Goal: Task Accomplishment & Management: Use online tool/utility

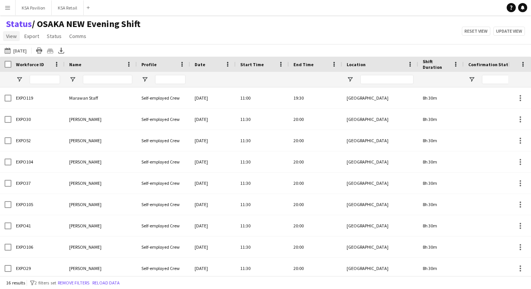
click at [13, 38] on span "View" at bounding box center [11, 36] width 11 height 7
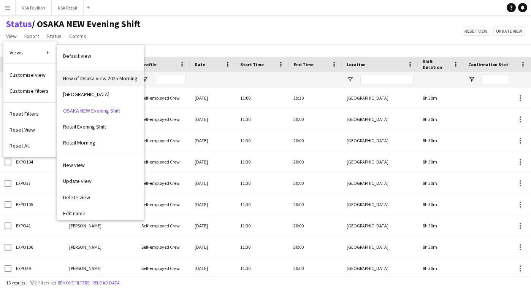
click at [91, 79] on span "New of Osaka view 2025 Morning" at bounding box center [100, 78] width 75 height 7
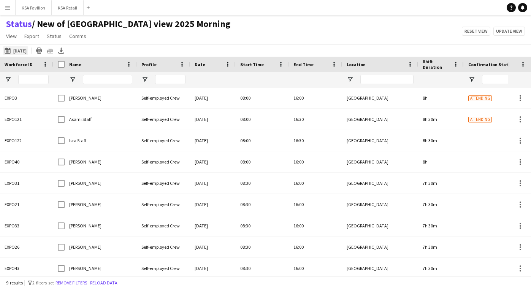
click at [26, 49] on button "[DATE] to [DATE] [DATE]" at bounding box center [15, 50] width 25 height 9
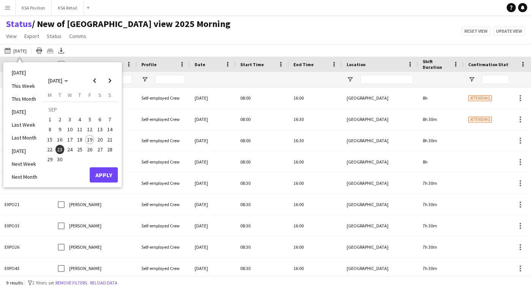
click at [59, 152] on span "23" at bounding box center [60, 149] width 9 height 9
click at [103, 175] on button "Apply" at bounding box center [104, 174] width 28 height 15
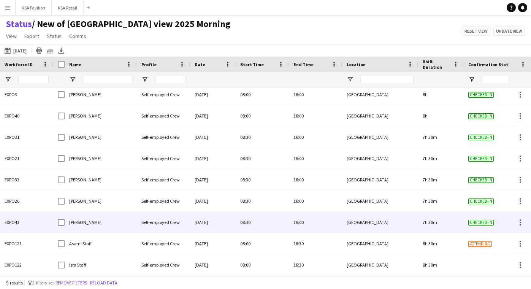
scroll to position [3, 0]
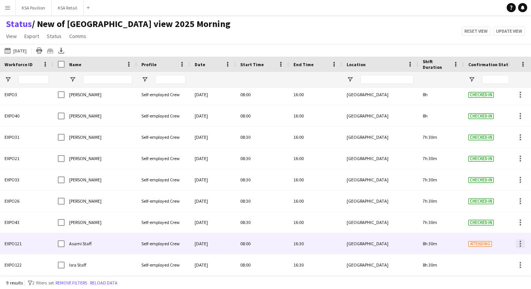
click at [521, 243] on div at bounding box center [521, 244] width 2 height 2
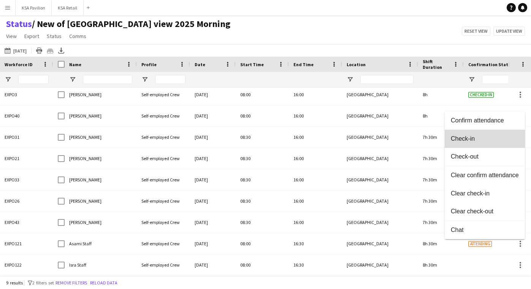
click at [511, 145] on button "Check-in" at bounding box center [485, 139] width 80 height 18
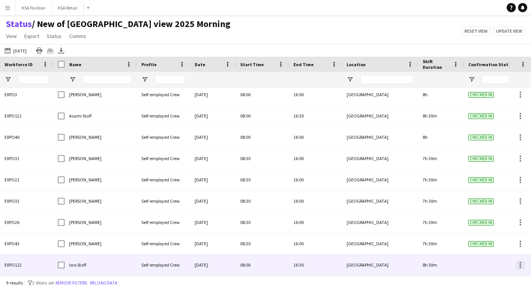
click at [521, 264] on div at bounding box center [521, 265] width 2 height 2
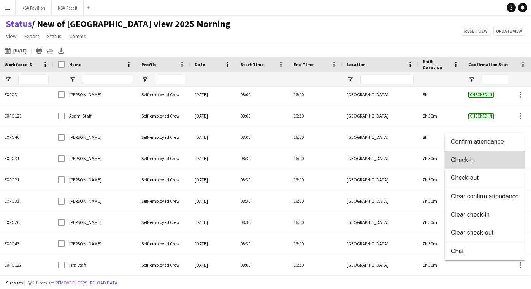
click at [500, 157] on span "Check-in" at bounding box center [485, 159] width 68 height 7
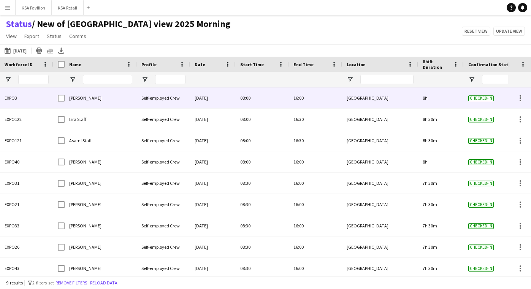
scroll to position [0, 0]
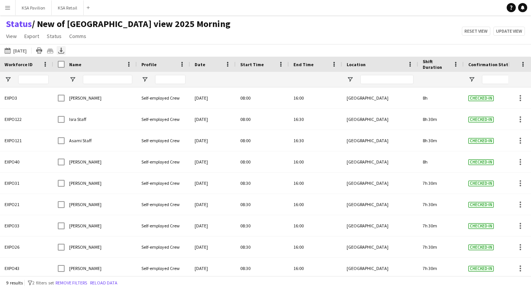
click at [64, 50] on icon "Export XLSX" at bounding box center [61, 51] width 6 height 6
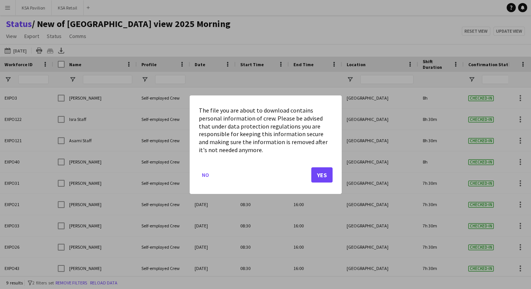
click at [323, 173] on button "Yes" at bounding box center [321, 174] width 21 height 15
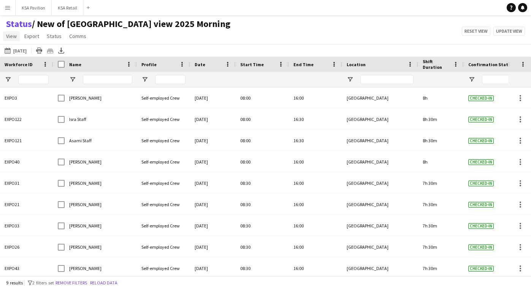
click at [11, 37] on span "View" at bounding box center [11, 36] width 11 height 7
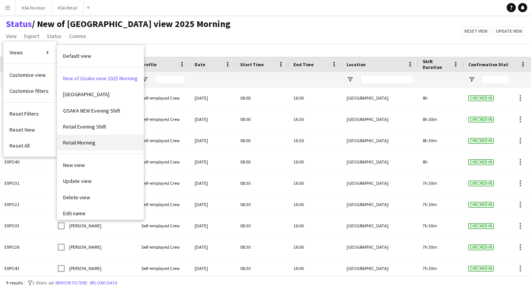
click at [76, 140] on span "Retail Morning" at bounding box center [79, 142] width 32 height 7
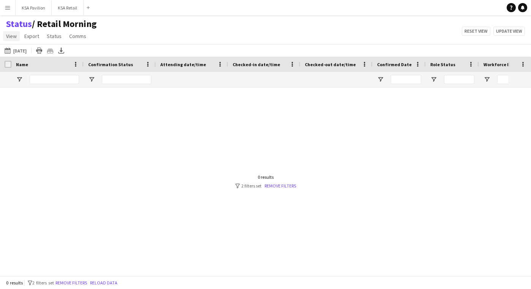
click at [11, 37] on span "View" at bounding box center [11, 36] width 11 height 7
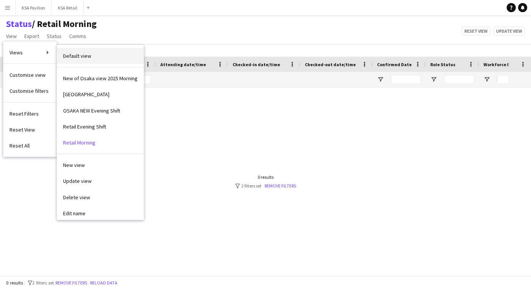
click at [79, 60] on link "Default view" at bounding box center [100, 56] width 87 height 16
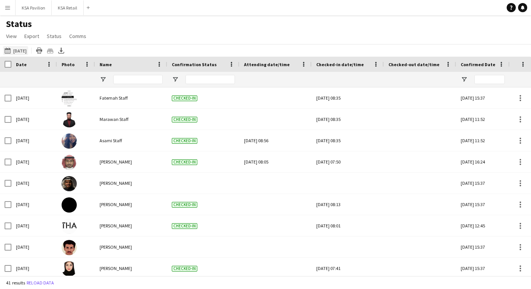
click at [25, 52] on button "[DATE] to [DATE] [DATE]" at bounding box center [15, 50] width 25 height 9
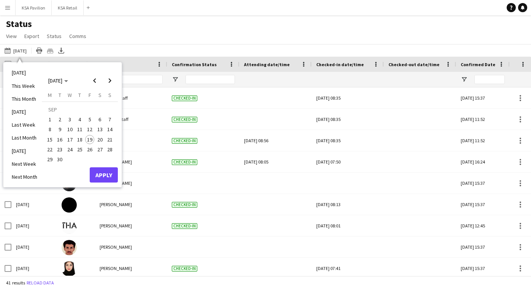
click at [61, 150] on span "23" at bounding box center [60, 149] width 9 height 9
click at [98, 179] on button "Apply" at bounding box center [104, 174] width 28 height 15
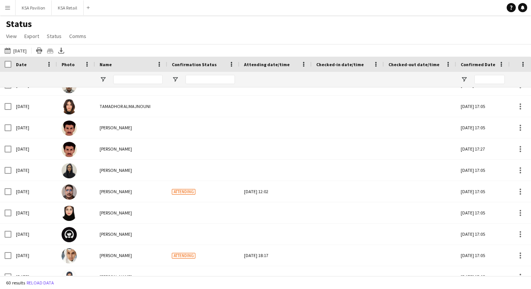
scroll to position [689, 0]
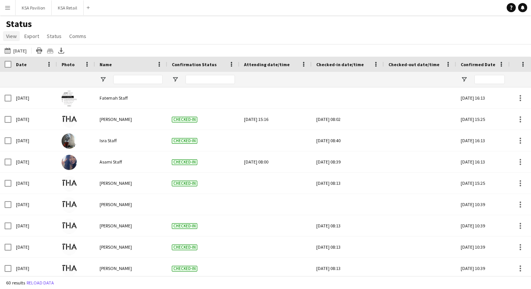
click at [16, 35] on span "View" at bounding box center [11, 36] width 11 height 7
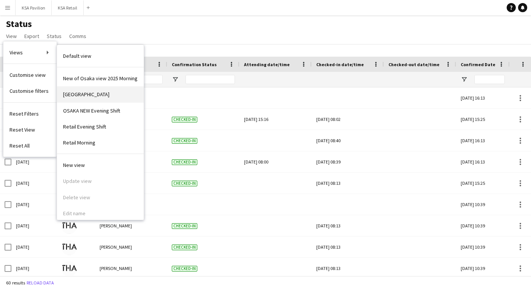
click at [81, 96] on link "[GEOGRAPHIC_DATA]" at bounding box center [100, 94] width 87 height 16
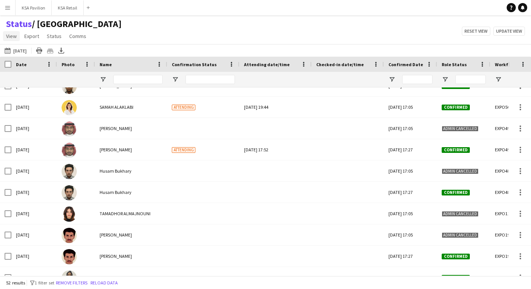
click at [9, 39] on span "View" at bounding box center [11, 36] width 11 height 7
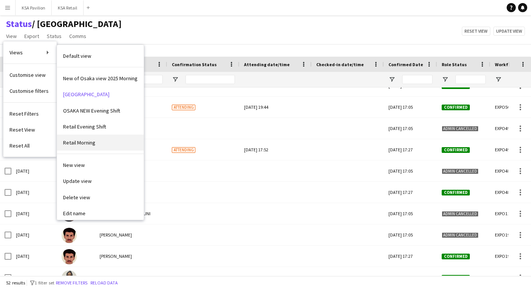
click at [77, 143] on span "Retail Morning" at bounding box center [79, 142] width 32 height 7
type input "***"
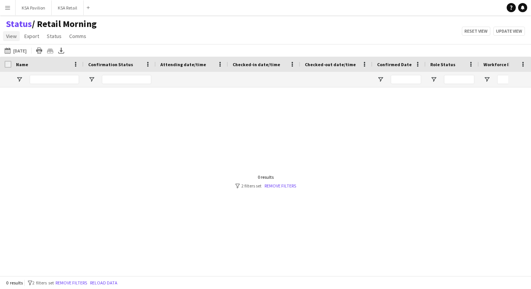
click at [14, 34] on span "View" at bounding box center [11, 36] width 11 height 7
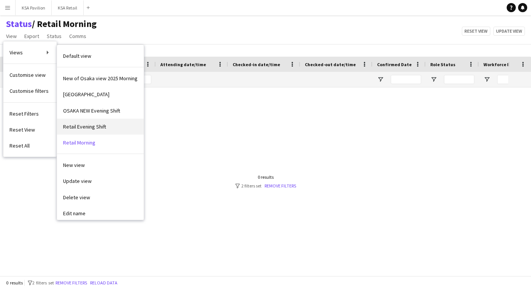
click at [79, 124] on span "Retail Evening Shift" at bounding box center [84, 126] width 43 height 7
type input "***"
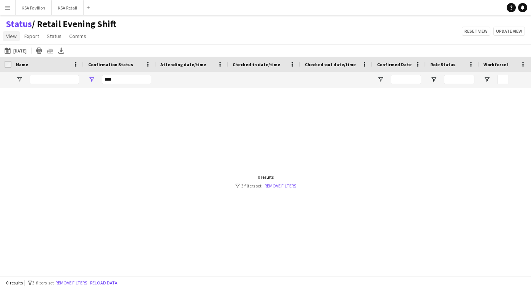
click at [7, 37] on span "View" at bounding box center [11, 36] width 11 height 7
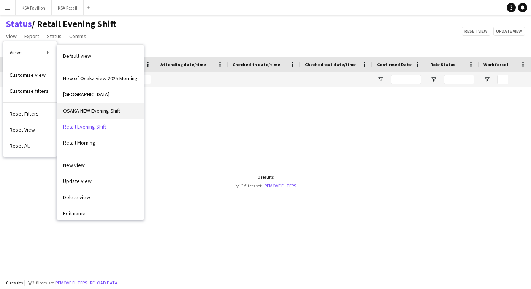
click at [70, 109] on span "OSAKA NEW Evening Shift" at bounding box center [91, 110] width 57 height 7
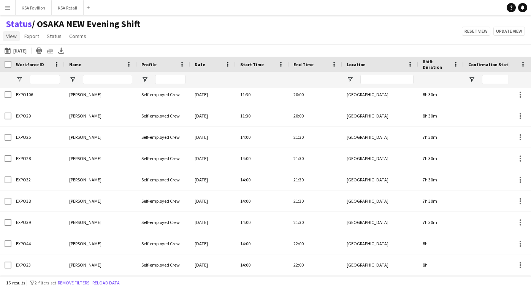
click at [16, 34] on span "View" at bounding box center [11, 36] width 11 height 7
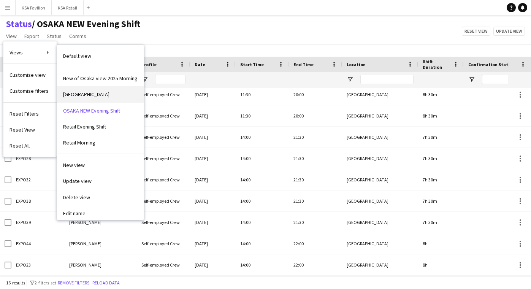
click at [75, 93] on span "[GEOGRAPHIC_DATA]" at bounding box center [86, 94] width 46 height 7
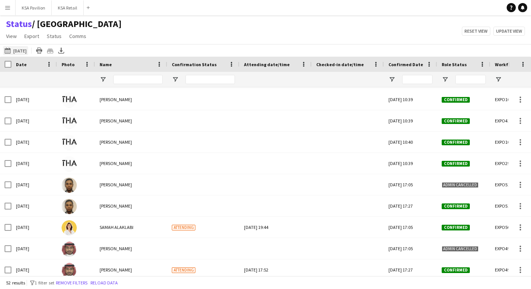
click at [24, 50] on button "[DATE] to [DATE] [DATE]" at bounding box center [15, 50] width 25 height 9
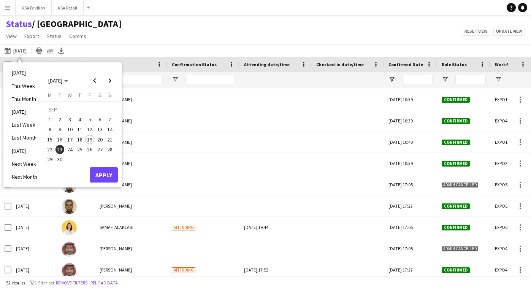
click at [61, 151] on span "23" at bounding box center [60, 149] width 9 height 9
click at [107, 173] on button "Apply" at bounding box center [104, 174] width 28 height 15
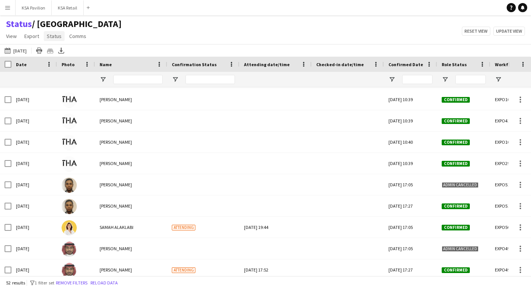
click at [55, 38] on span "Status" at bounding box center [54, 36] width 15 height 7
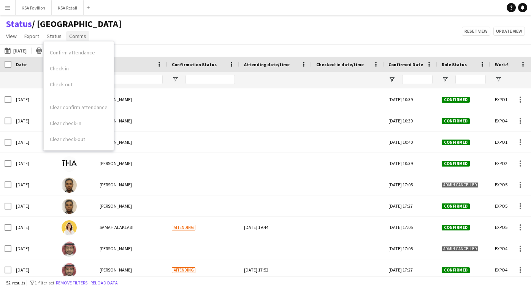
click at [78, 36] on span "Comms" at bounding box center [77, 36] width 17 height 7
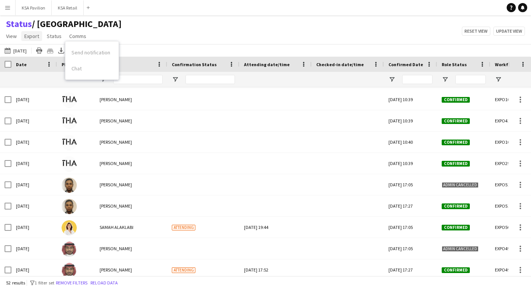
click at [30, 33] on span "Export" at bounding box center [31, 36] width 15 height 7
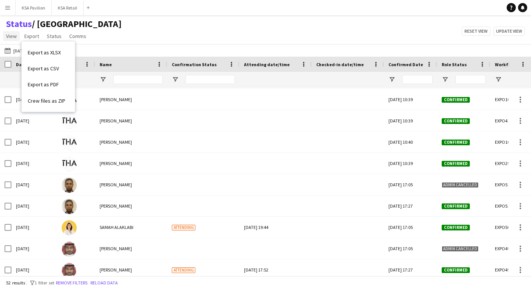
click at [14, 37] on span "View" at bounding box center [11, 36] width 11 height 7
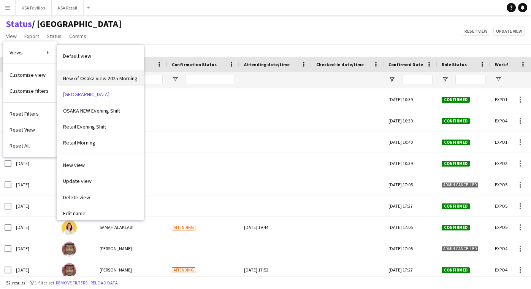
click at [74, 78] on span "New of Osaka view 2025 Morning" at bounding box center [100, 78] width 75 height 7
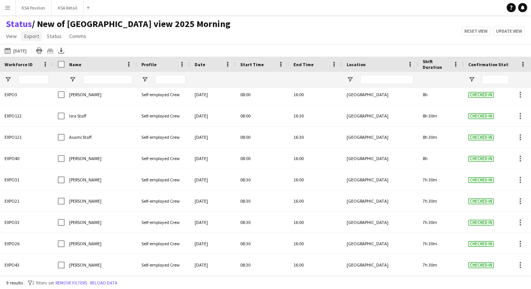
click at [33, 38] on span "Export" at bounding box center [31, 36] width 15 height 7
click at [43, 51] on span "Export as XLSX" at bounding box center [44, 52] width 33 height 7
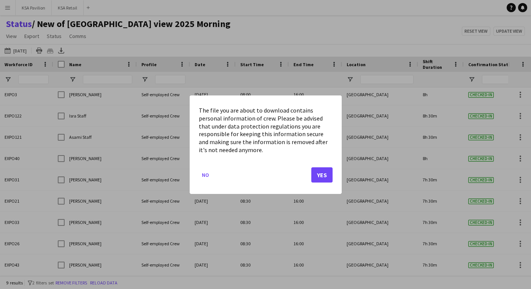
click at [322, 174] on button "Yes" at bounding box center [321, 174] width 21 height 15
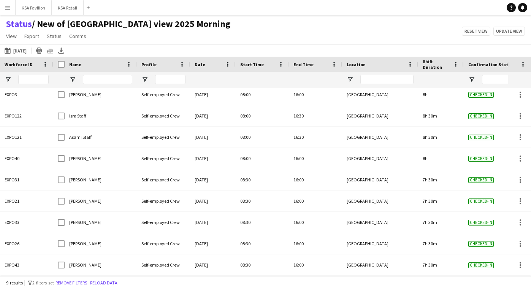
click at [283, 40] on div "Status / New of [GEOGRAPHIC_DATA] view 2025 Morning View Views Default view New…" at bounding box center [265, 31] width 531 height 26
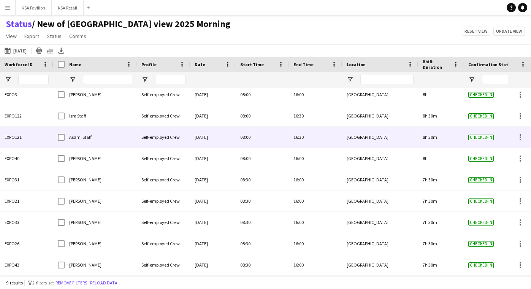
scroll to position [3, 0]
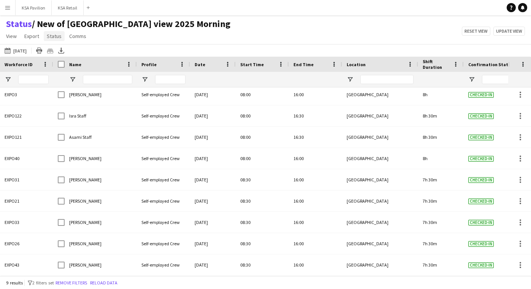
click at [55, 38] on span "Status" at bounding box center [54, 36] width 15 height 7
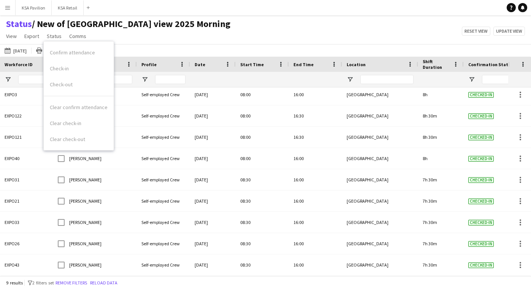
click at [156, 40] on app-page-menu "View Views Default view New of [GEOGRAPHIC_DATA] view 2025 Morning OSAKA [GEOGR…" at bounding box center [118, 37] width 237 height 14
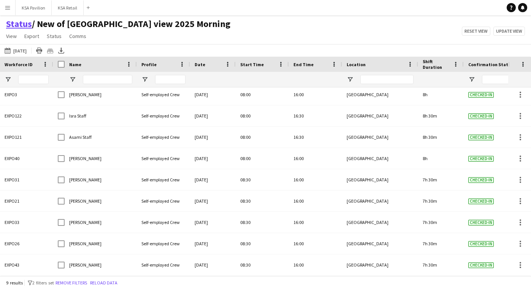
click at [19, 24] on link "Status" at bounding box center [19, 23] width 26 height 11
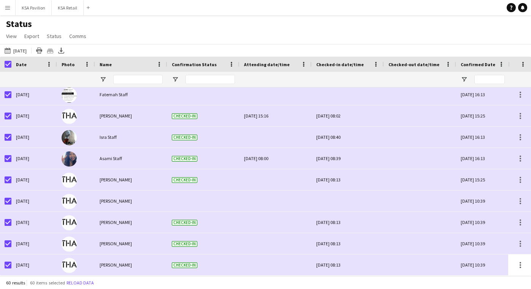
click at [78, 66] on div "Photo" at bounding box center [72, 64] width 20 height 11
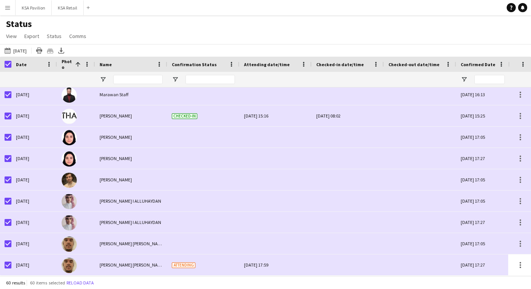
click at [129, 67] on div "Name" at bounding box center [127, 64] width 54 height 11
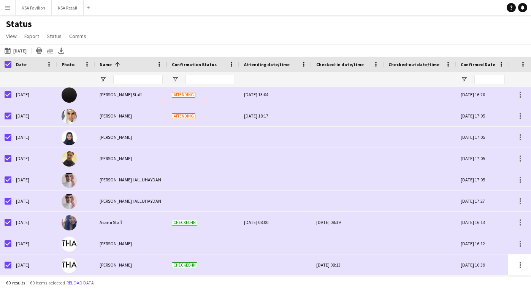
click at [190, 68] on div "Confirmation Status" at bounding box center [199, 64] width 54 height 11
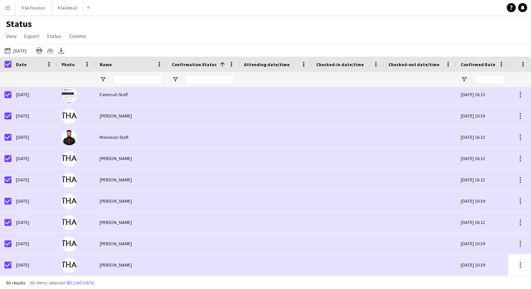
click at [120, 68] on div "Name" at bounding box center [127, 64] width 54 height 11
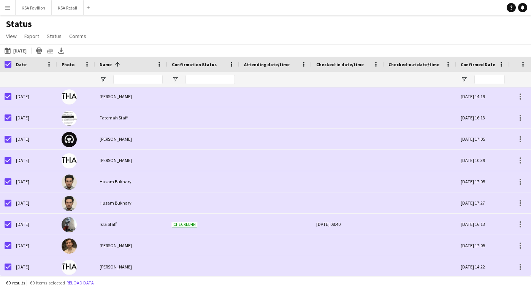
scroll to position [303, 0]
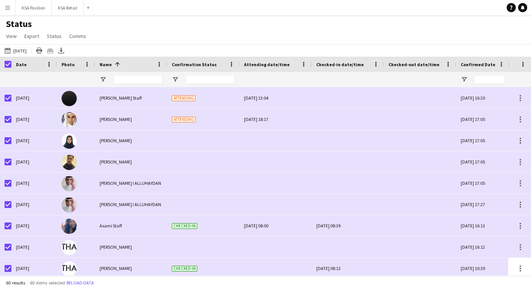
click at [277, 64] on span "Attending date/time" at bounding box center [267, 65] width 46 height 6
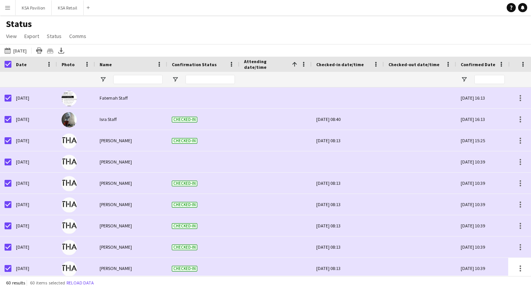
click at [328, 67] on span "Checked-in date/time" at bounding box center [340, 65] width 48 height 6
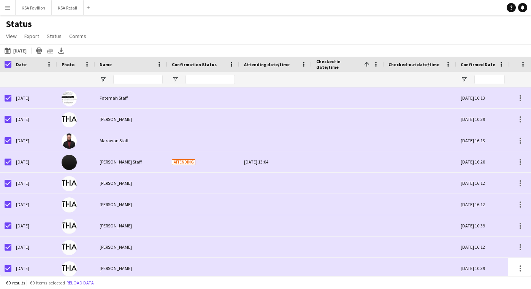
click at [406, 68] on div "Checked-out date/time" at bounding box center [416, 64] width 54 height 11
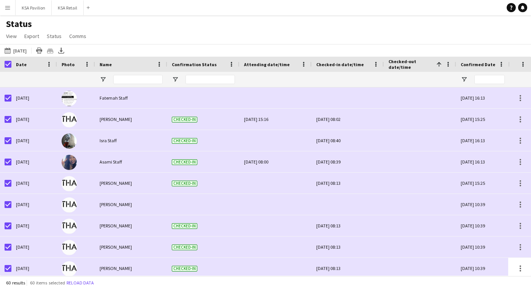
click at [470, 63] on span "Confirmed Date" at bounding box center [478, 65] width 35 height 6
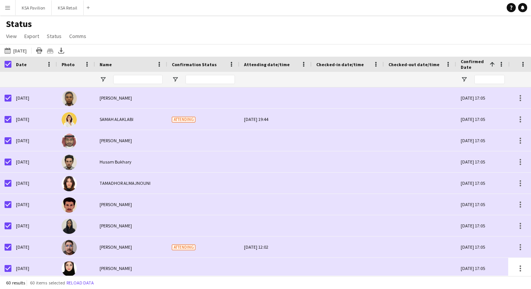
click at [414, 61] on div "Checked-out date/time" at bounding box center [416, 64] width 54 height 11
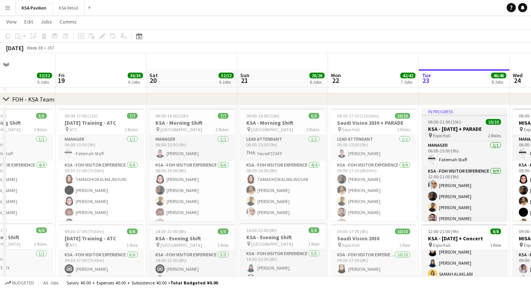
scroll to position [32, 0]
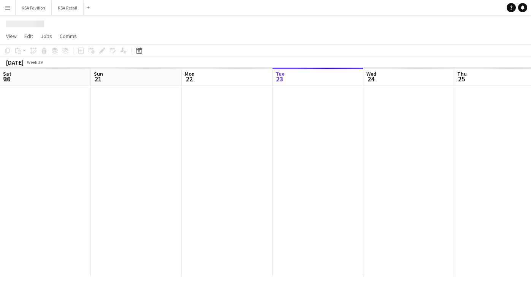
scroll to position [0, 182]
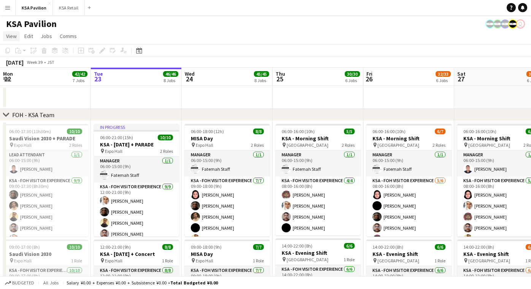
click at [11, 37] on span "View" at bounding box center [11, 36] width 11 height 7
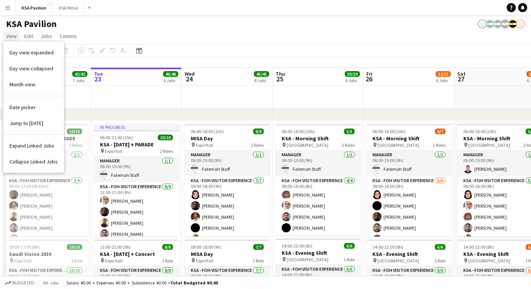
click at [11, 37] on span "View" at bounding box center [11, 36] width 11 height 7
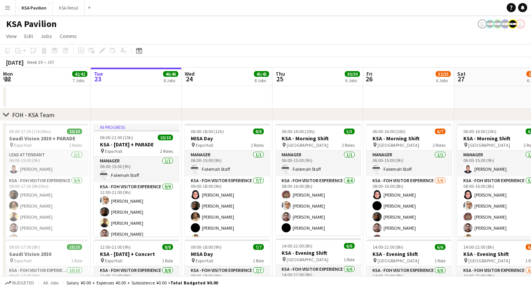
click at [8, 5] on app-icon "Menu" at bounding box center [8, 8] width 6 height 6
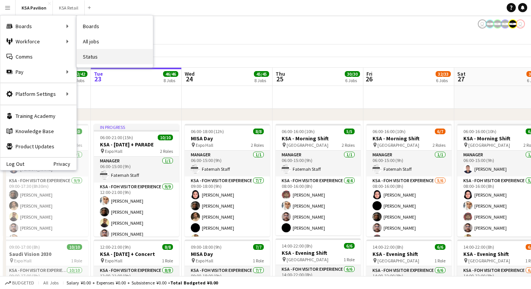
click at [95, 55] on link "Status" at bounding box center [115, 56] width 76 height 15
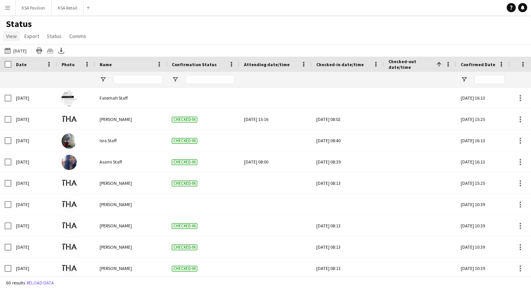
click at [11, 37] on span "View" at bounding box center [11, 36] width 11 height 7
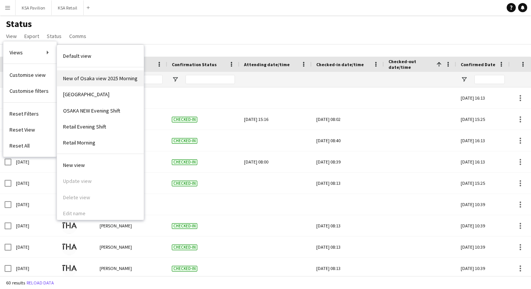
click at [86, 82] on link "New of Osaka view 2025 Morning" at bounding box center [100, 78] width 87 height 16
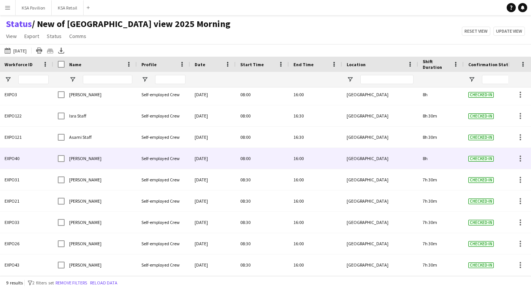
scroll to position [3, 0]
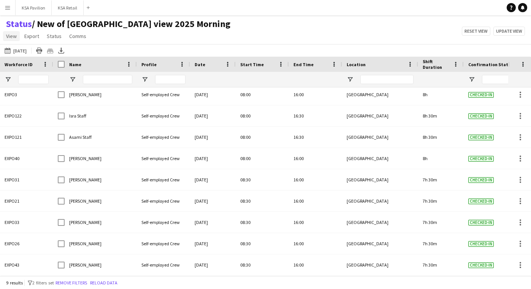
click at [12, 36] on span "View" at bounding box center [11, 36] width 11 height 7
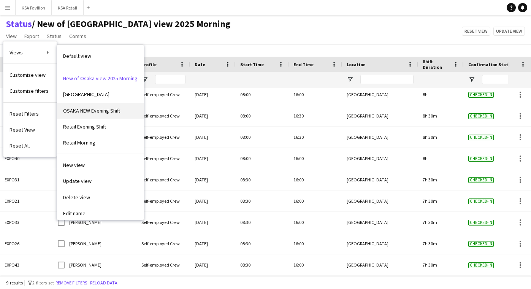
click at [77, 110] on span "OSAKA NEW Evening Shift" at bounding box center [91, 110] width 57 height 7
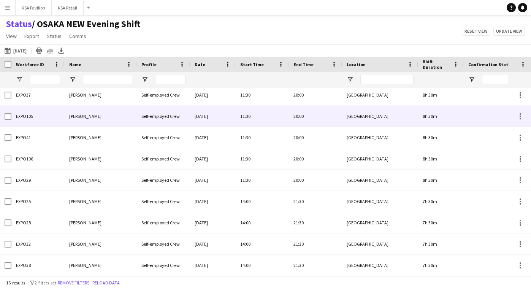
scroll to position [105, 0]
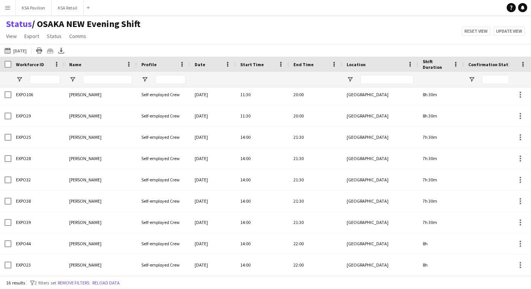
click at [202, 22] on div "Status / OSAKA NEW Evening Shift View Views Default view New of Osaka view 2025…" at bounding box center [265, 31] width 531 height 26
click at [176, 52] on div "23-09-2025 to 29-09-2025 Today Today This Week This Month Yesterday Last Week L…" at bounding box center [265, 50] width 531 height 13
